Goal: Task Accomplishment & Management: Manage account settings

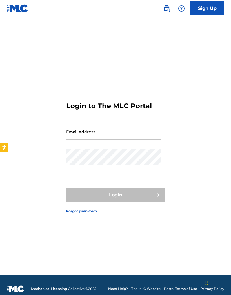
click at [116, 140] on input "Email Address" at bounding box center [113, 132] width 95 height 16
type input "[EMAIL_ADDRESS][DOMAIN_NAME]"
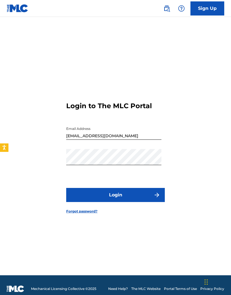
click at [133, 202] on button "Login" at bounding box center [115, 195] width 99 height 14
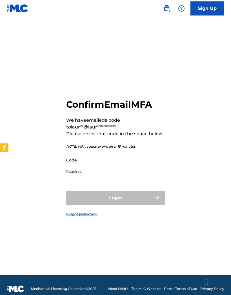
click at [102, 168] on input "Code" at bounding box center [113, 160] width 95 height 16
paste input "426703"
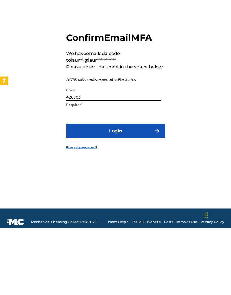
type input "426703"
click at [130, 191] on button "Login" at bounding box center [115, 198] width 99 height 14
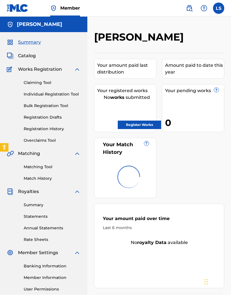
scroll to position [0, 0]
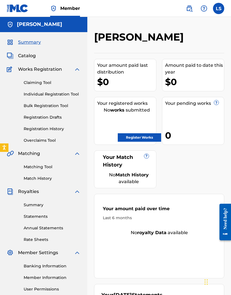
click at [219, 8] on label at bounding box center [218, 8] width 11 height 11
click at [219, 8] on input "LS [PERSON_NAME] [PERSON_NAME][EMAIL_ADDRESS][DOMAIN_NAME] Notification Prefere…" at bounding box center [219, 8] width 0 height 0
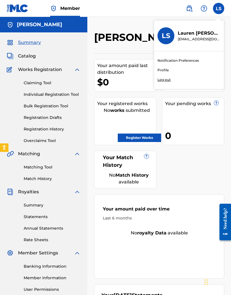
click at [168, 70] on link "Profile" at bounding box center [163, 70] width 11 height 5
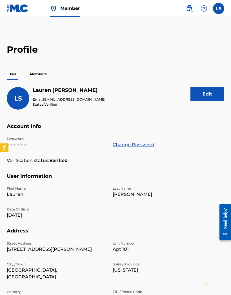
click at [205, 7] on img at bounding box center [204, 8] width 7 height 7
click at [193, 63] on div "Profile User Members LS [PERSON_NAME] Email: [EMAIL_ADDRESS][DOMAIN_NAME] Statu…" at bounding box center [115, 194] width 231 height 300
click at [145, 45] on h2 "Profile" at bounding box center [116, 49] width 218 height 11
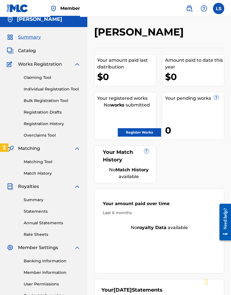
scroll to position [30, 0]
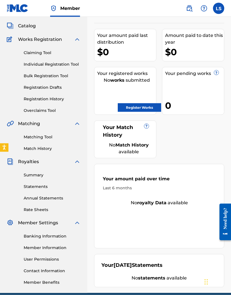
click at [61, 250] on link "Member Information" at bounding box center [52, 248] width 57 height 6
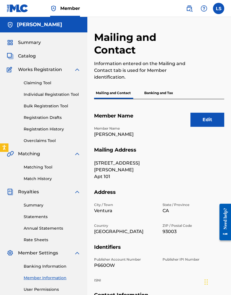
click at [73, 7] on span "Member" at bounding box center [70, 8] width 20 height 6
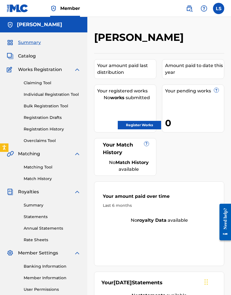
click at [204, 32] on div at bounding box center [210, 39] width 30 height 17
click at [220, 10] on label at bounding box center [218, 8] width 11 height 11
click at [219, 8] on input "LS [PERSON_NAME] [PERSON_NAME][EMAIL_ADDRESS][DOMAIN_NAME] Notification Prefere…" at bounding box center [219, 8] width 0 height 0
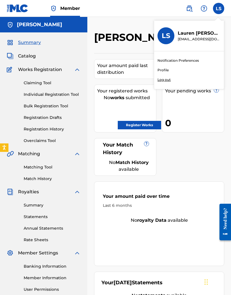
click at [167, 10] on nav "Member LS LS [PERSON_NAME] [PERSON_NAME][EMAIL_ADDRESS][DOMAIN_NAME] Notificati…" at bounding box center [115, 8] width 231 height 17
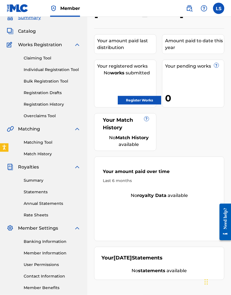
scroll to position [29, 0]
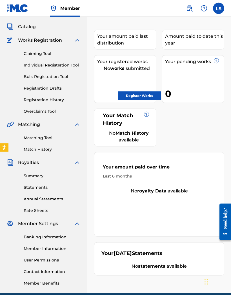
click at [58, 248] on link "Member Information" at bounding box center [52, 249] width 57 height 6
